Goal: Transaction & Acquisition: Purchase product/service

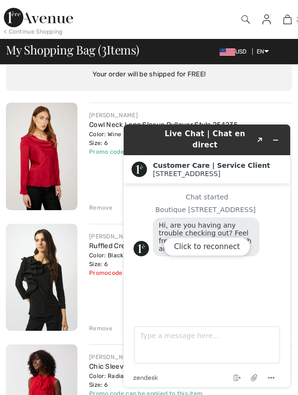
click at [276, 134] on div "Click to reconnect" at bounding box center [206, 255] width 166 height 263
click at [277, 136] on div "Click to reconnect" at bounding box center [206, 255] width 166 height 263
click at [276, 132] on div "Click to reconnect" at bounding box center [206, 255] width 166 height 263
click at [269, 116] on div "FRANK LYMAN Cowl Neck Long Sleeve Pullover Style 254235 Color: Wine Size: 6 Fin…" at bounding box center [190, 143] width 203 height 65
click at [137, 137] on div "Click to reconnect" at bounding box center [206, 255] width 166 height 263
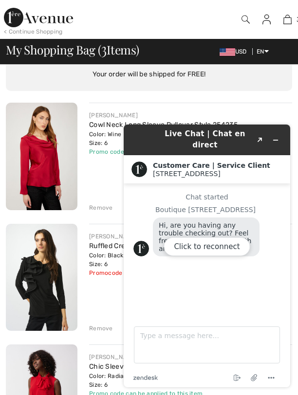
click at [274, 136] on div "Click to reconnect" at bounding box center [206, 255] width 166 height 263
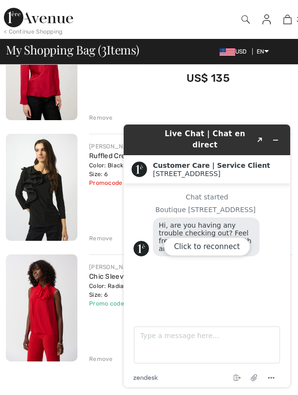
scroll to position [247, 0]
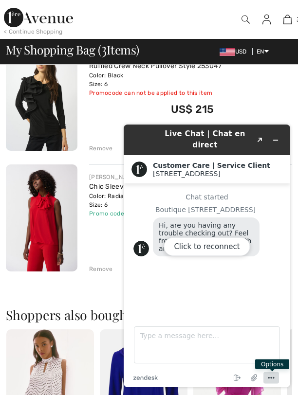
click at [273, 376] on icon "Menu" at bounding box center [271, 378] width 12 height 12
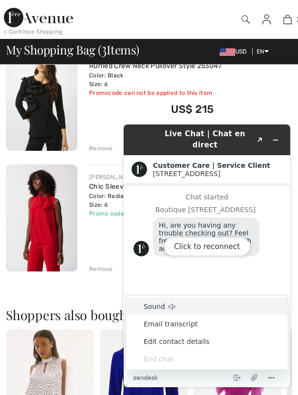
click at [185, 140] on div "Click to reconnect" at bounding box center [206, 255] width 166 height 263
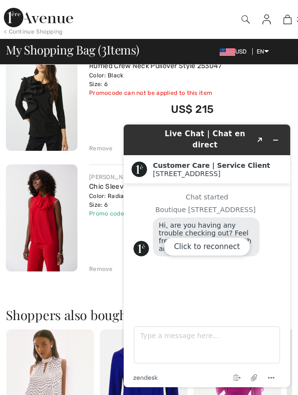
click at [276, 134] on div "Click to reconnect" at bounding box center [206, 255] width 166 height 263
click at [269, 135] on div "Click to reconnect" at bounding box center [206, 255] width 166 height 263
click at [261, 134] on div "Click to reconnect" at bounding box center [206, 255] width 166 height 263
click at [98, 129] on div "JOSEPH RIBKOFF Ruffled Crew Neck Pullover Style 253047 Color: Black Size: 6 Fin…" at bounding box center [190, 98] width 203 height 109
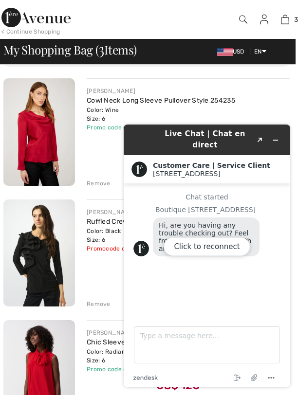
scroll to position [111, 3]
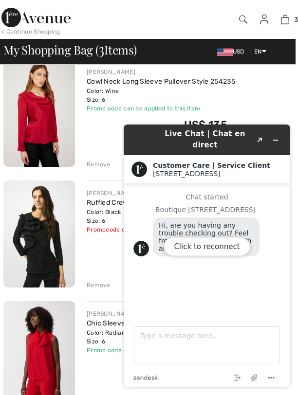
click at [37, 125] on img at bounding box center [38, 112] width 71 height 107
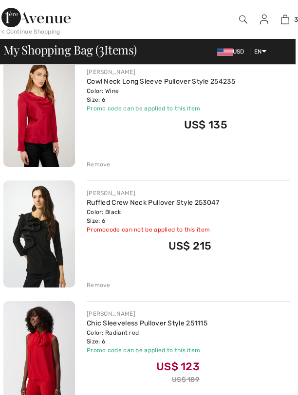
click at [31, 236] on img at bounding box center [38, 233] width 71 height 107
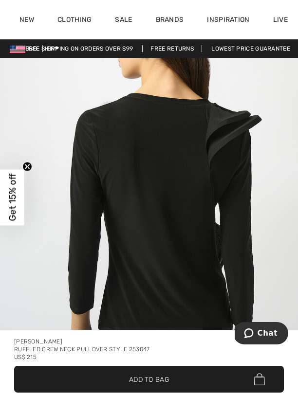
scroll to position [550, 0]
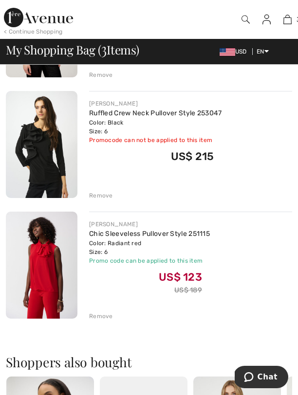
scroll to position [216, 0]
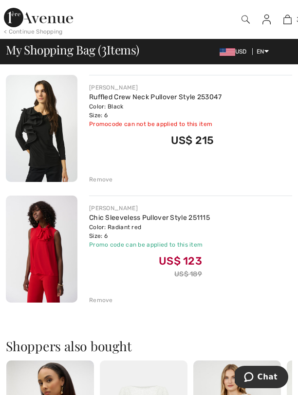
click at [103, 298] on div "Remove" at bounding box center [101, 300] width 24 height 9
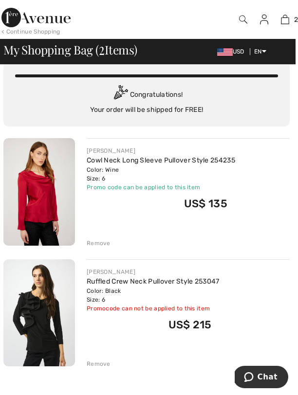
scroll to position [33, 2]
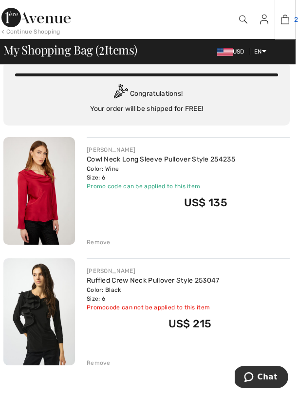
click at [284, 20] on img at bounding box center [285, 20] width 8 height 12
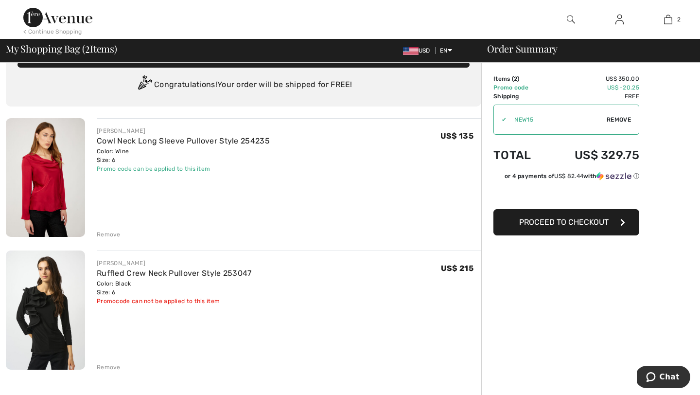
scroll to position [25, 0]
click at [54, 309] on img at bounding box center [45, 309] width 79 height 119
